Goal: Information Seeking & Learning: Check status

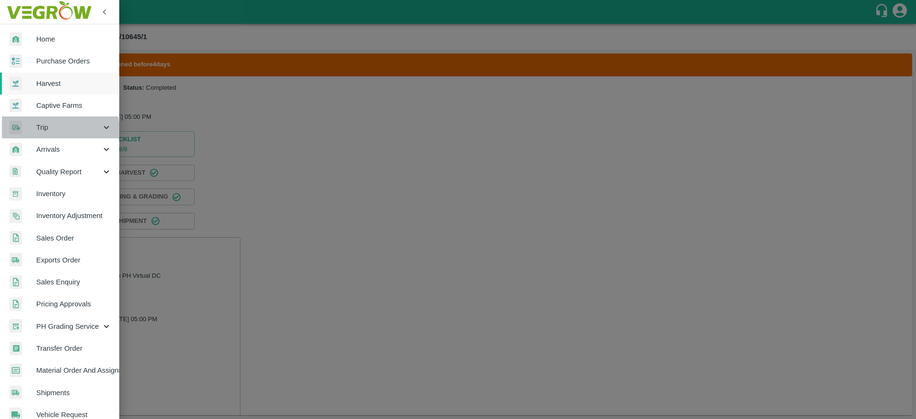
click at [57, 131] on span "Trip" at bounding box center [68, 127] width 65 height 10
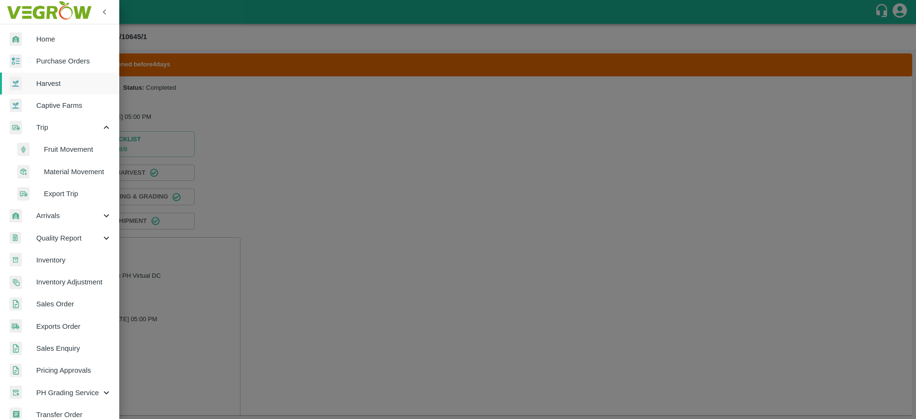
click at [59, 145] on span "Fruit Movement" at bounding box center [78, 149] width 68 height 10
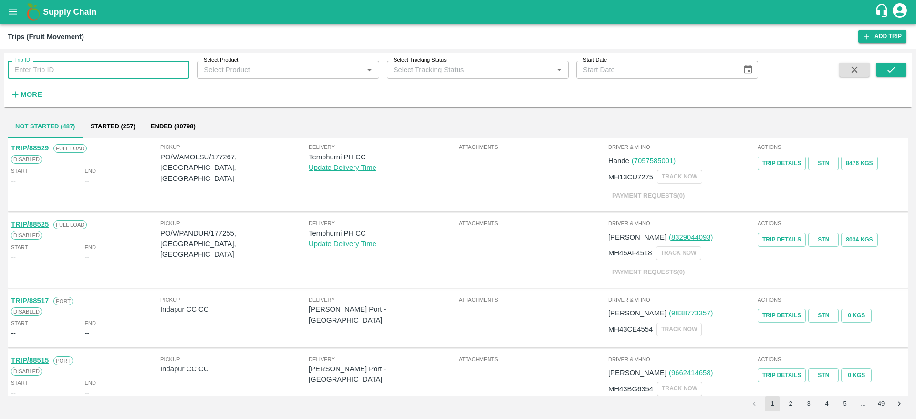
click at [116, 67] on input "Trip ID" at bounding box center [99, 70] width 182 height 18
paste input "75810"
type input "75810"
click at [896, 68] on icon "submit" at bounding box center [891, 69] width 10 height 10
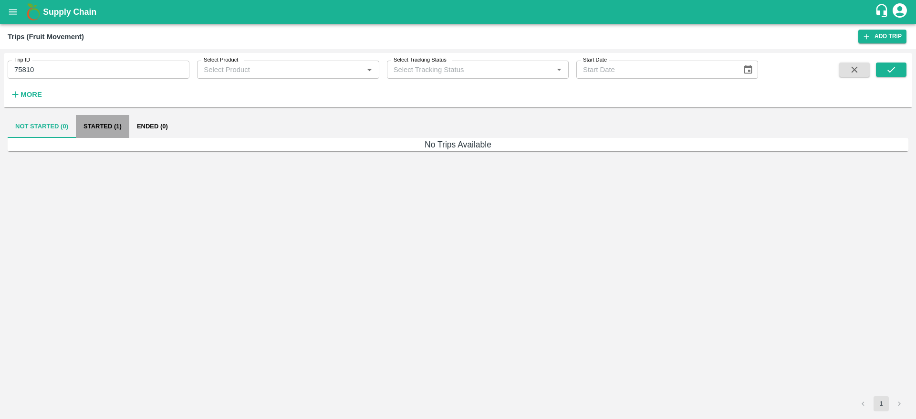
click at [108, 121] on button "Started (1)" at bounding box center [102, 126] width 53 height 23
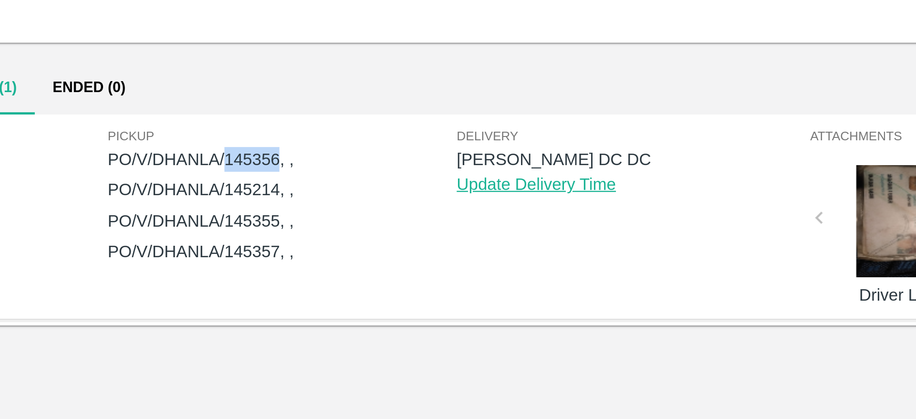
drag, startPoint x: 211, startPoint y: 156, endPoint x: 232, endPoint y: 156, distance: 20.5
click at [232, 156] on p "PO/V/DHANLA/145356, ," at bounding box center [234, 157] width 148 height 10
copy p "145356"
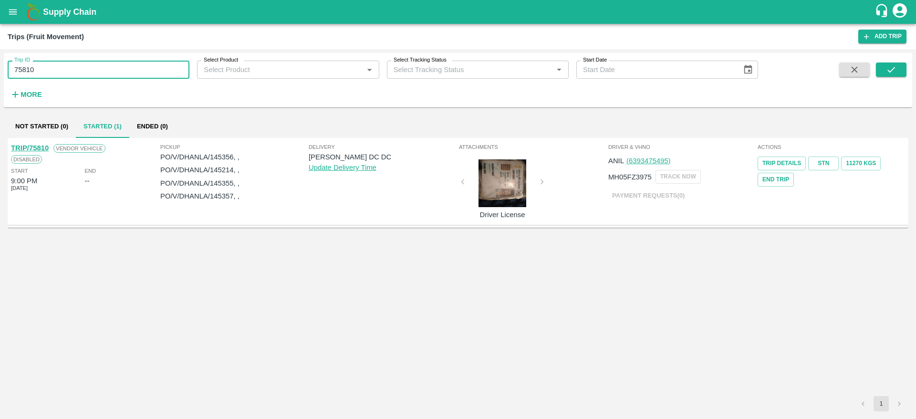
drag, startPoint x: 54, startPoint y: 73, endPoint x: 0, endPoint y: 75, distance: 53.9
drag, startPoint x: 0, startPoint y: 75, endPoint x: 54, endPoint y: 67, distance: 54.5
click at [54, 67] on input "75810" at bounding box center [99, 70] width 182 height 18
drag, startPoint x: 54, startPoint y: 67, endPoint x: 17, endPoint y: 64, distance: 37.3
click at [17, 64] on input "75810" at bounding box center [99, 70] width 182 height 18
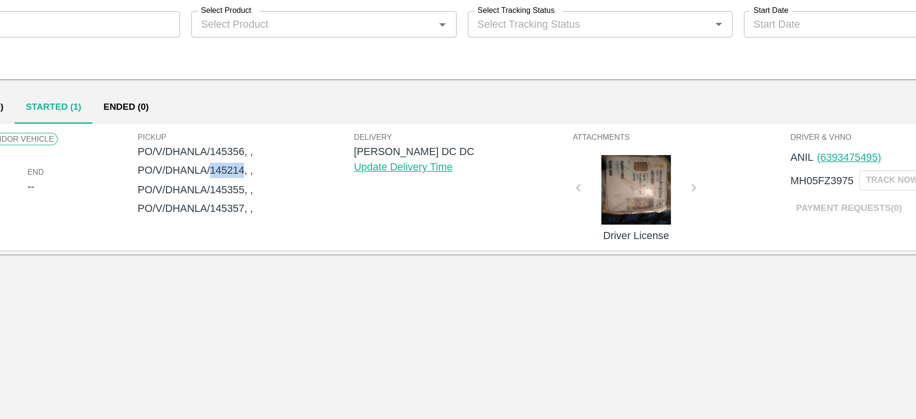
drag, startPoint x: 212, startPoint y: 169, endPoint x: 232, endPoint y: 170, distance: 20.5
click at [232, 170] on p "PO/V/DHANLA/145214, ," at bounding box center [234, 170] width 148 height 10
copy p "145214"
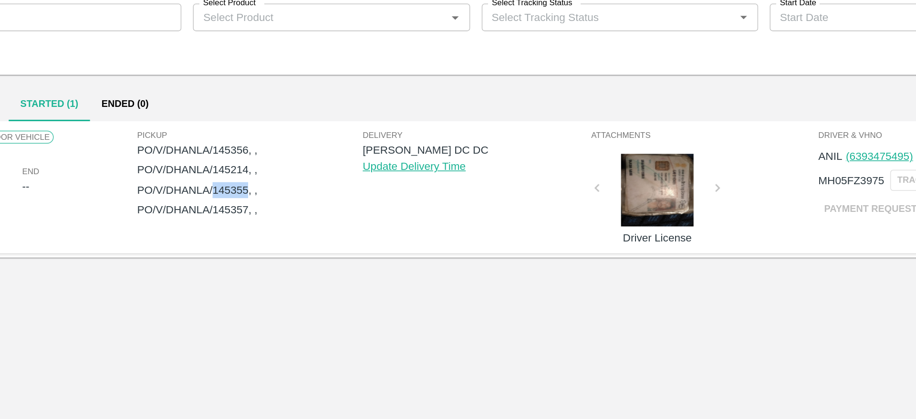
drag, startPoint x: 211, startPoint y: 182, endPoint x: 231, endPoint y: 182, distance: 20.5
click at [231, 182] on p "PO/V/DHANLA/145355, ," at bounding box center [234, 183] width 148 height 10
copy p "145355"
drag, startPoint x: 211, startPoint y: 196, endPoint x: 232, endPoint y: 194, distance: 21.1
click at [232, 194] on p "PO/V/DHANLA/145357, ," at bounding box center [234, 196] width 148 height 10
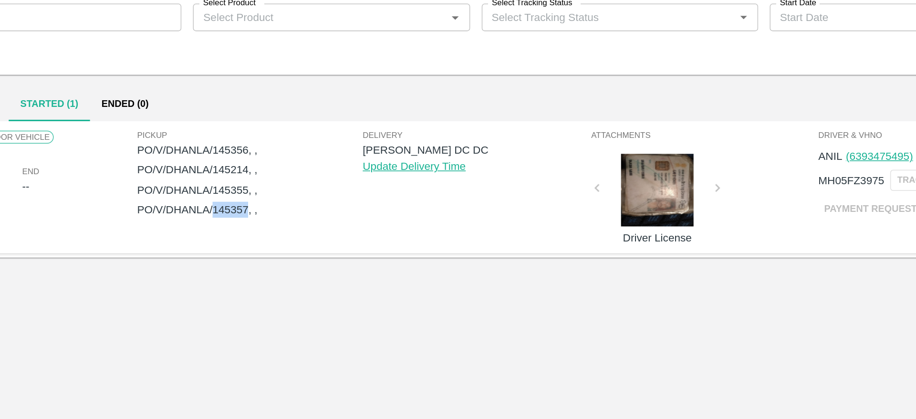
copy p "145357"
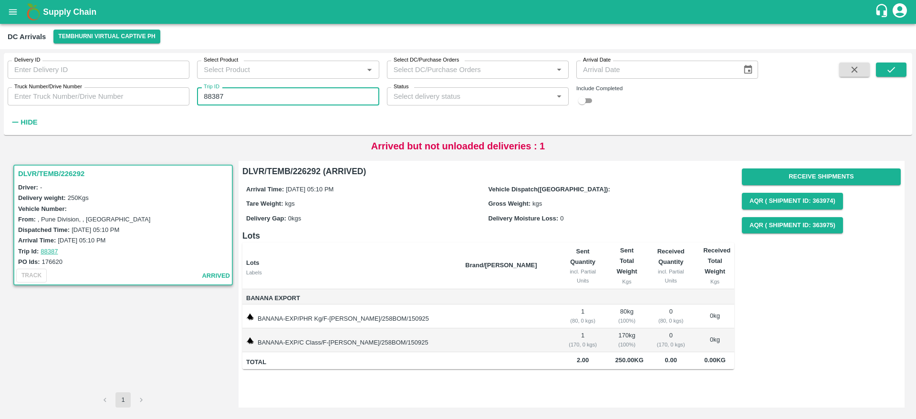
scroll to position [1336, 0]
type input "88387"
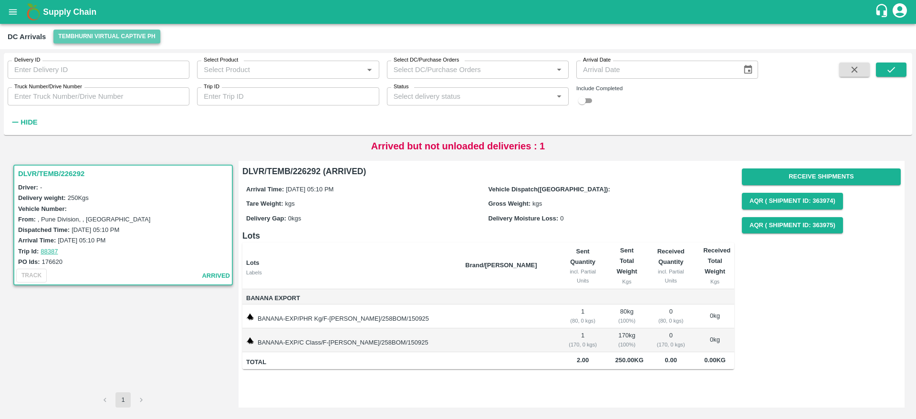
click at [126, 32] on button "Tembhurni Virtual Captive PH" at bounding box center [106, 37] width 107 height 14
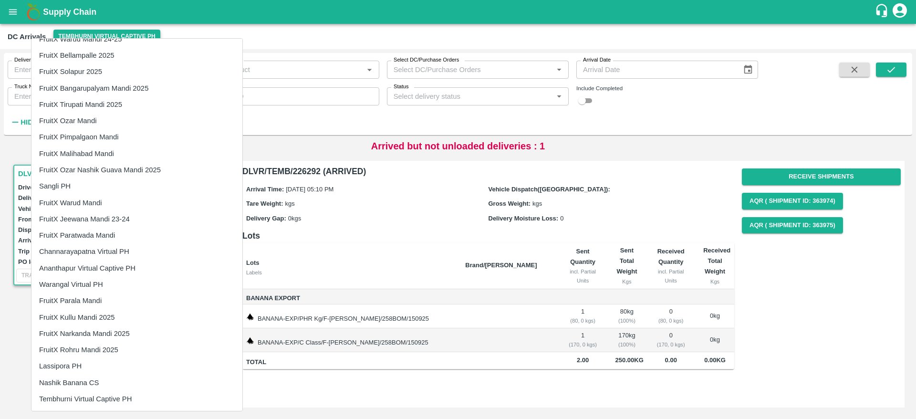
scroll to position [0, 0]
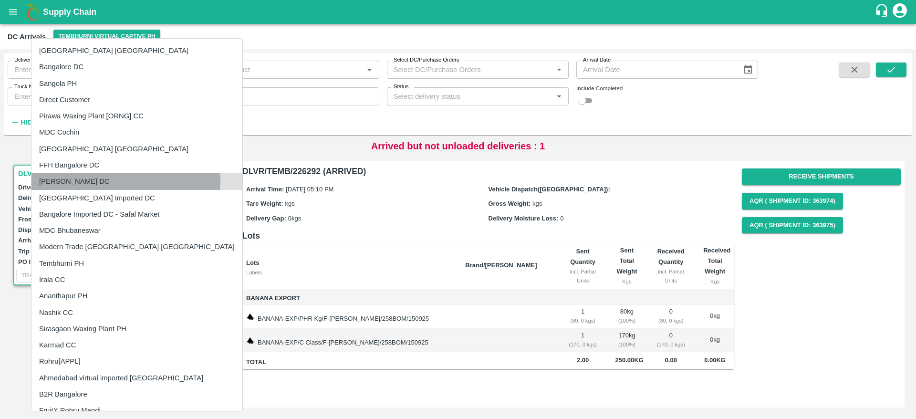
click at [125, 181] on li "[PERSON_NAME] DC" at bounding box center [136, 181] width 211 height 16
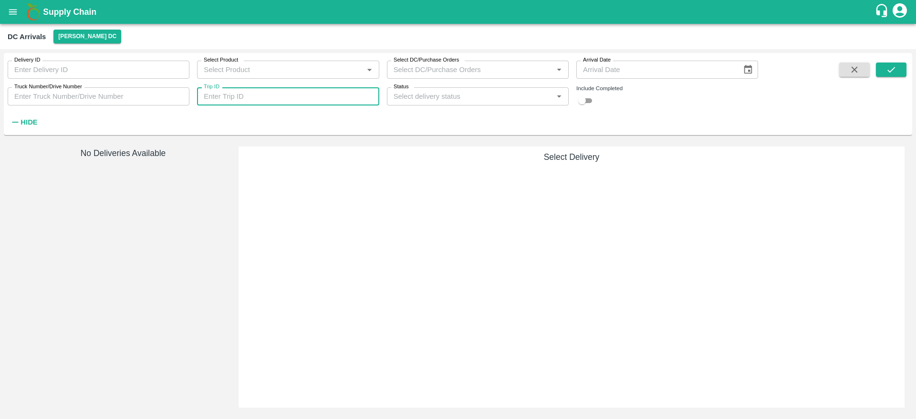
click at [230, 99] on input "Trip ID" at bounding box center [288, 96] width 182 height 18
paste input "text"
type input "75810"
click at [890, 72] on icon "submit" at bounding box center [891, 70] width 8 height 6
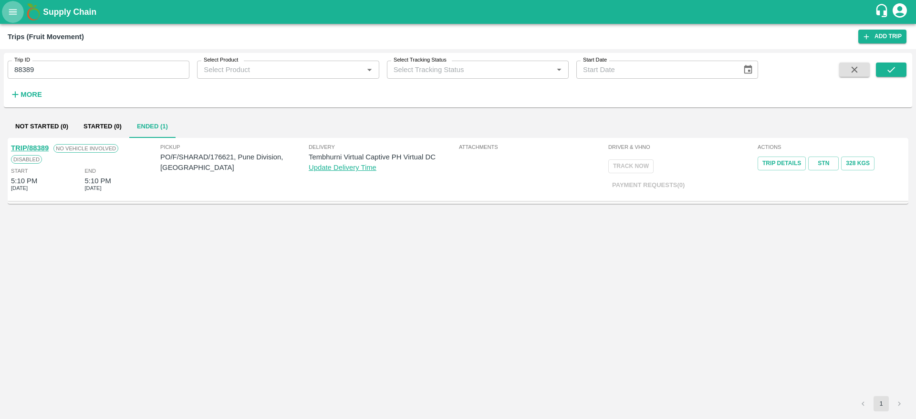
click at [10, 9] on icon "open drawer" at bounding box center [13, 12] width 10 height 10
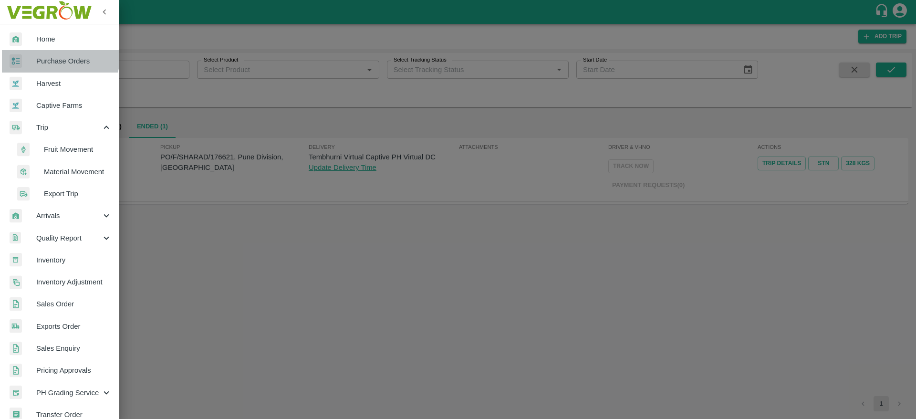
click at [58, 56] on span "Purchase Orders" at bounding box center [73, 61] width 75 height 10
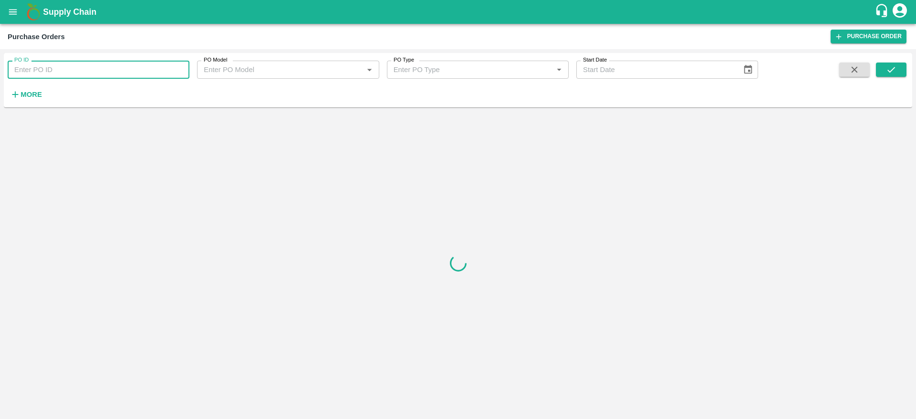
click at [111, 75] on input "PO ID" at bounding box center [99, 70] width 182 height 18
paste input "145356"
click at [885, 64] on button "submit" at bounding box center [891, 69] width 31 height 14
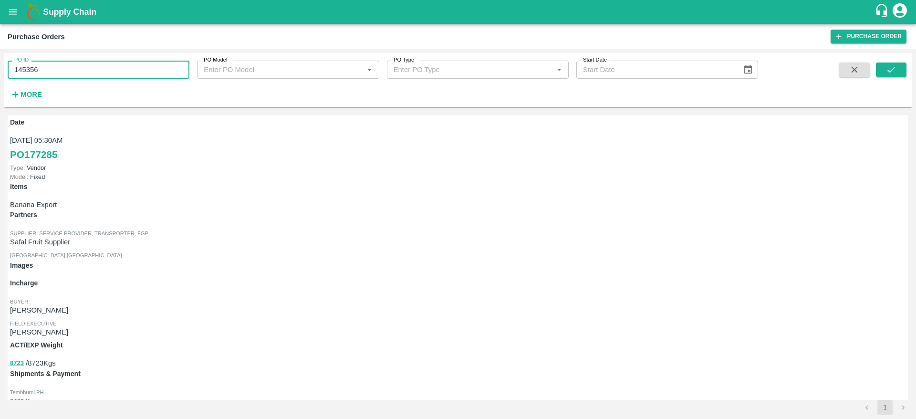
click at [131, 69] on input "145356" at bounding box center [99, 70] width 182 height 18
click at [896, 64] on icon "submit" at bounding box center [891, 69] width 10 height 10
click at [147, 67] on input "145356" at bounding box center [99, 70] width 182 height 18
click at [886, 73] on icon "submit" at bounding box center [891, 69] width 10 height 10
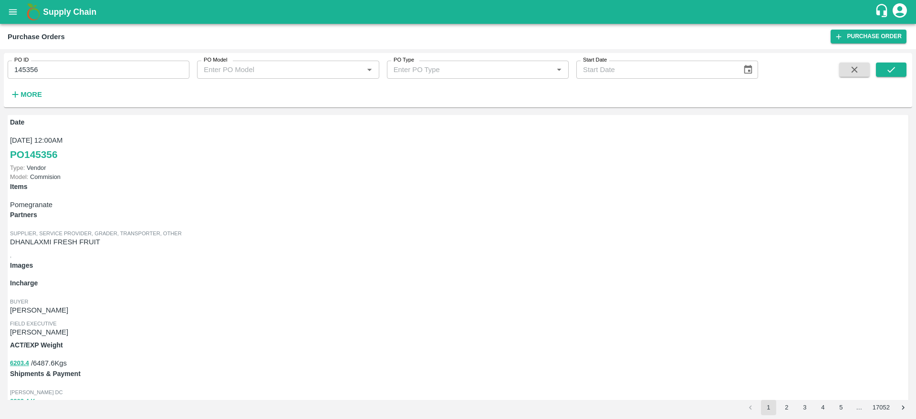
drag, startPoint x: 47, startPoint y: 68, endPoint x: 0, endPoint y: 75, distance: 47.3
click at [0, 75] on div "PO ID 145356 PO ID PO Model PO Model   * PO Type PO Type   * Start Date Start D…" at bounding box center [458, 234] width 916 height 370
paste input "text"
click at [893, 71] on icon "submit" at bounding box center [891, 69] width 10 height 10
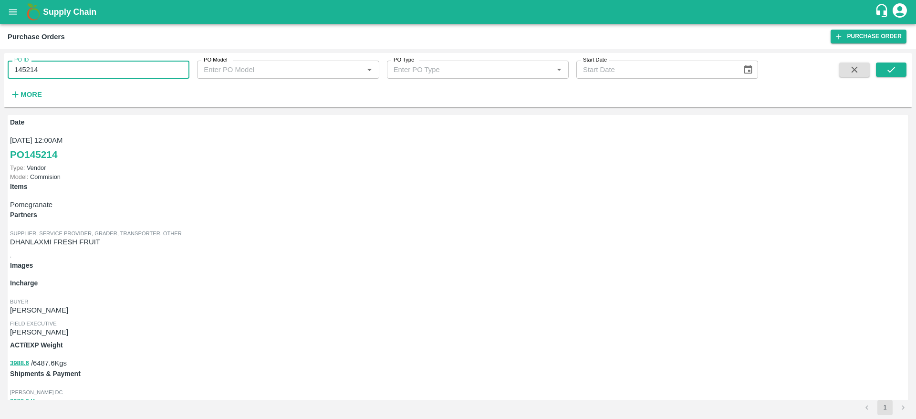
drag, startPoint x: 36, startPoint y: 65, endPoint x: 0, endPoint y: 69, distance: 36.0
click at [0, 69] on div "PO ID 145214 PO ID PO Model PO Model   * PO Type PO Type   * Start Date Start D…" at bounding box center [458, 234] width 916 height 370
click at [52, 69] on input "145214" at bounding box center [99, 70] width 182 height 18
drag, startPoint x: 52, startPoint y: 69, endPoint x: 12, endPoint y: 72, distance: 39.2
click at [12, 72] on input "145214" at bounding box center [99, 70] width 182 height 18
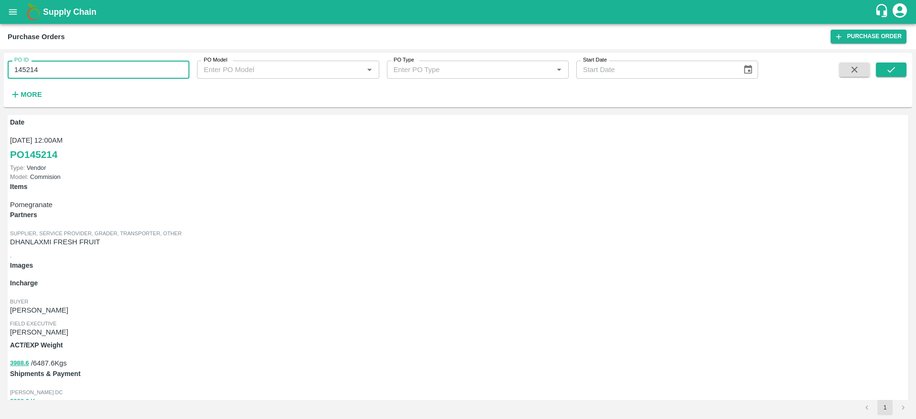
paste input "text"
click at [12, 72] on input "145355" at bounding box center [99, 70] width 182 height 18
click at [901, 73] on button "submit" at bounding box center [891, 69] width 31 height 14
drag, startPoint x: 53, startPoint y: 72, endPoint x: 0, endPoint y: 73, distance: 53.0
click at [0, 73] on div "PO ID 145355 PO ID PO Model PO Model   * PO Type PO Type   * Start Date Start D…" at bounding box center [458, 234] width 916 height 370
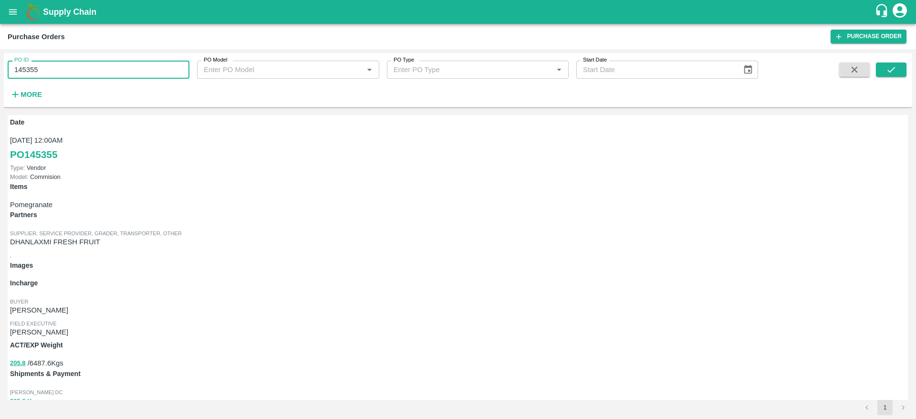
paste input "text"
type input "145357"
click at [887, 66] on icon "submit" at bounding box center [891, 69] width 10 height 10
click at [880, 70] on button "submit" at bounding box center [891, 69] width 31 height 14
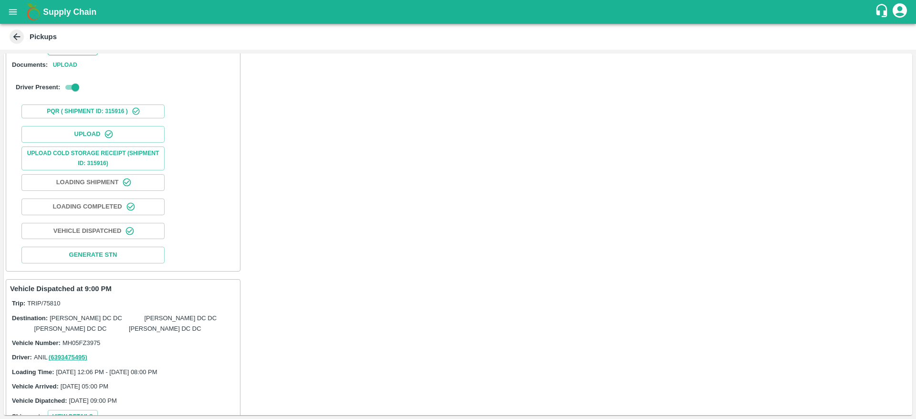
scroll to position [510, 0]
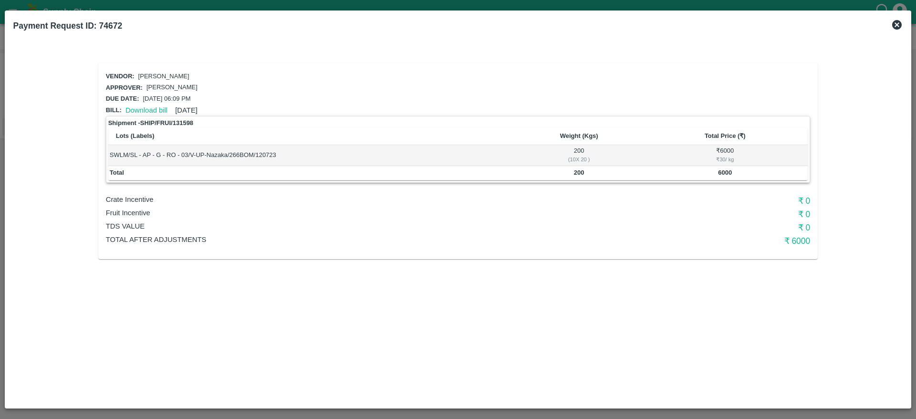
click at [897, 24] on icon at bounding box center [896, 24] width 11 height 11
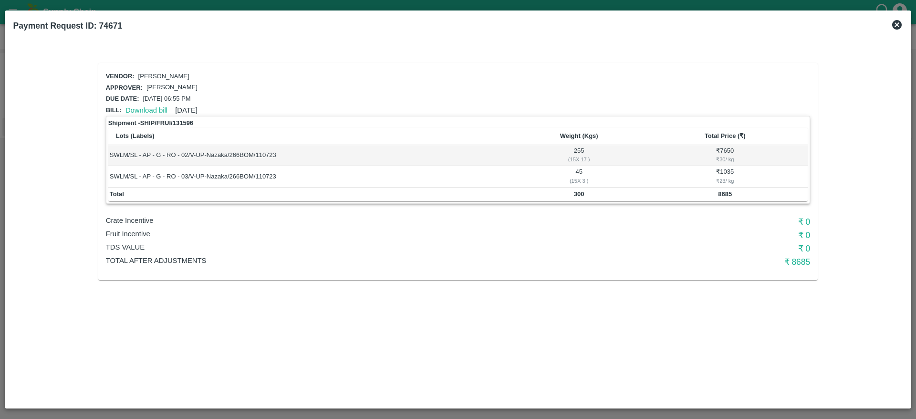
click at [898, 27] on icon at bounding box center [897, 25] width 10 height 10
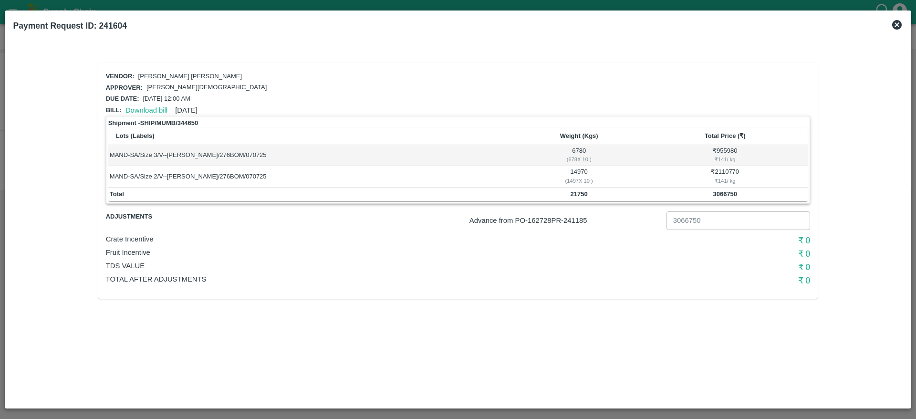
click at [892, 29] on icon at bounding box center [896, 24] width 11 height 11
